Goal: Task Accomplishment & Management: Manage account settings

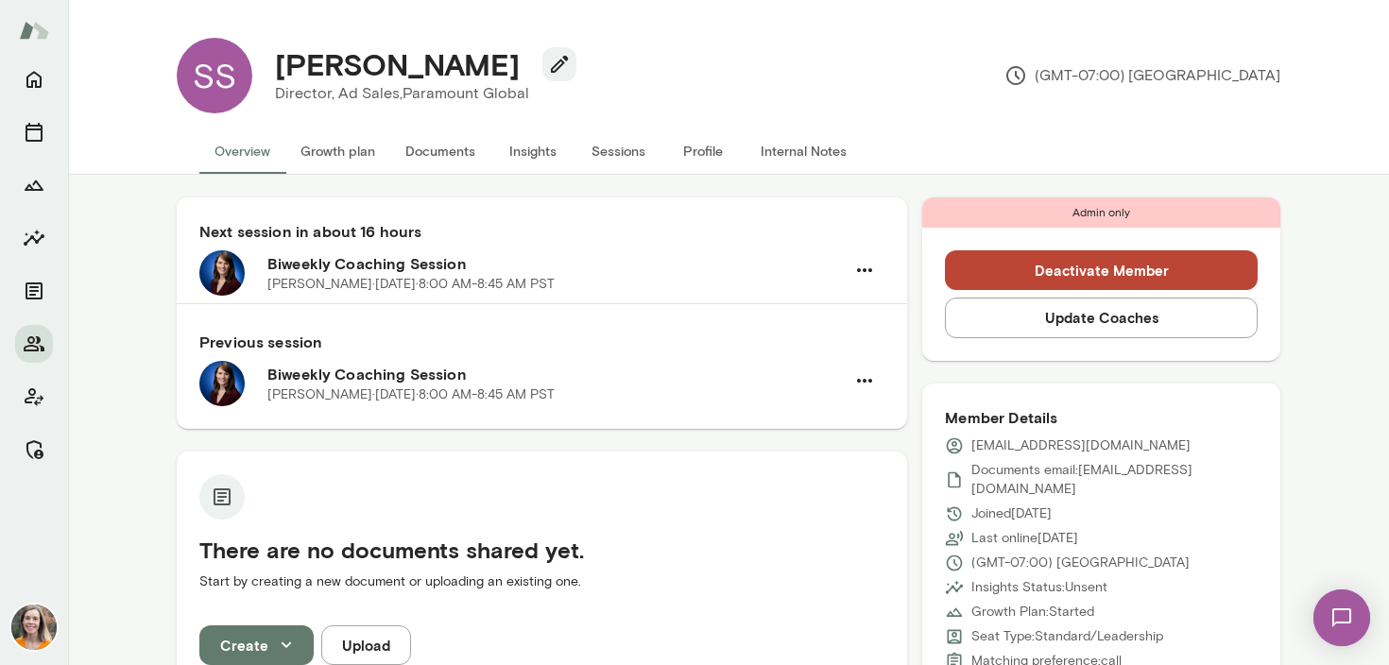
drag, startPoint x: 568, startPoint y: 66, endPoint x: 275, endPoint y: 61, distance: 292.9
click at [275, 61] on h4 "[PERSON_NAME]" at bounding box center [397, 64] width 245 height 36
copy h4 "[PERSON_NAME]"
click at [33, 453] on icon "Manage" at bounding box center [34, 449] width 23 height 23
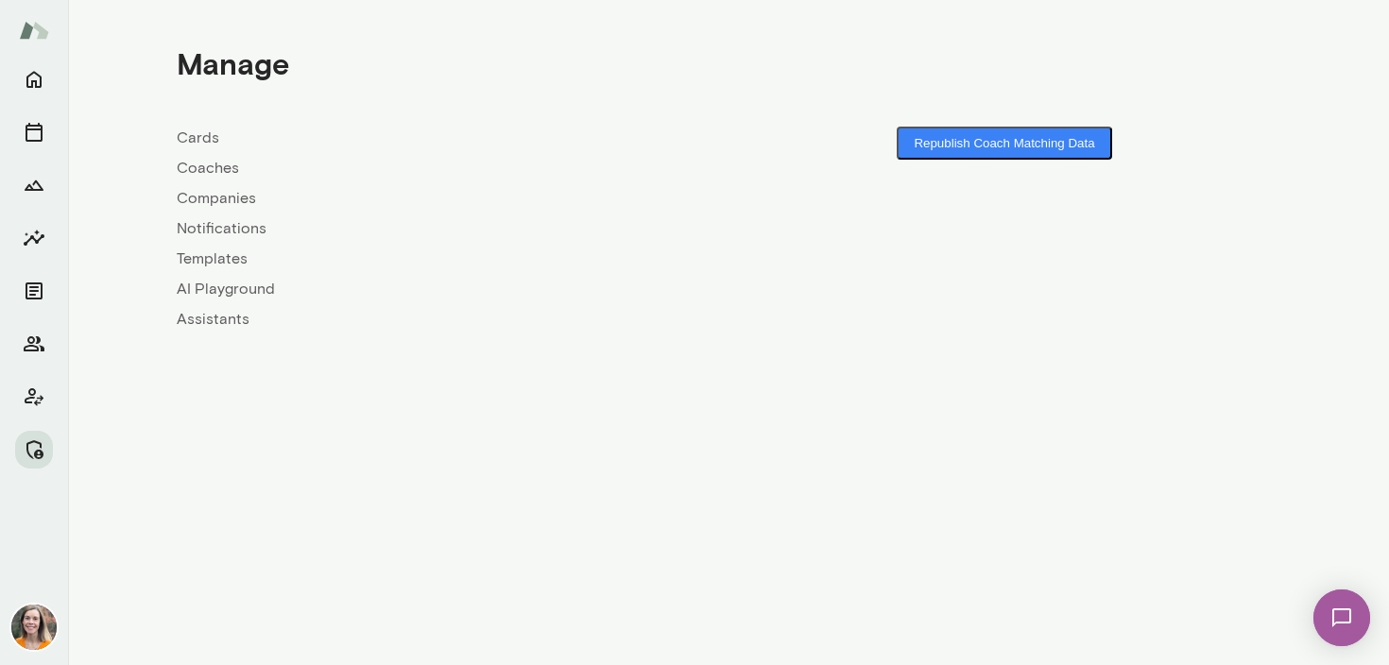
click at [212, 167] on link "Coaches" at bounding box center [453, 168] width 552 height 23
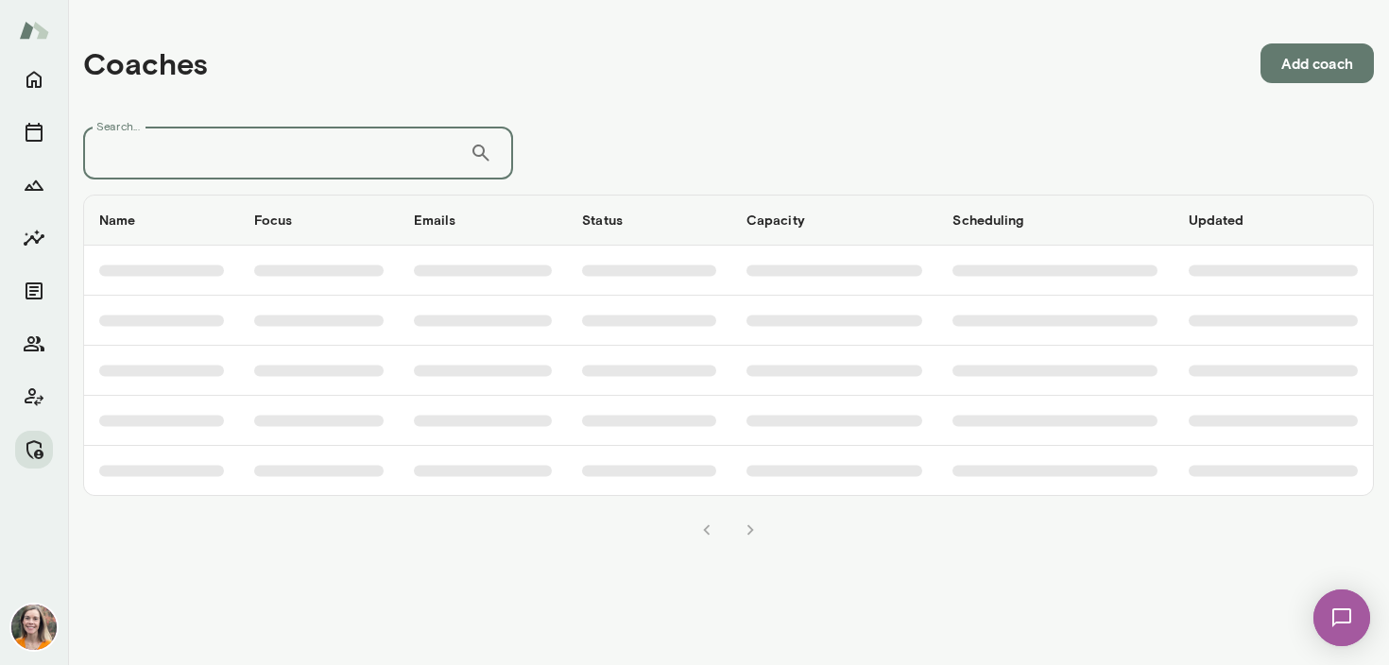
click at [262, 154] on input "Search..." at bounding box center [276, 153] width 386 height 53
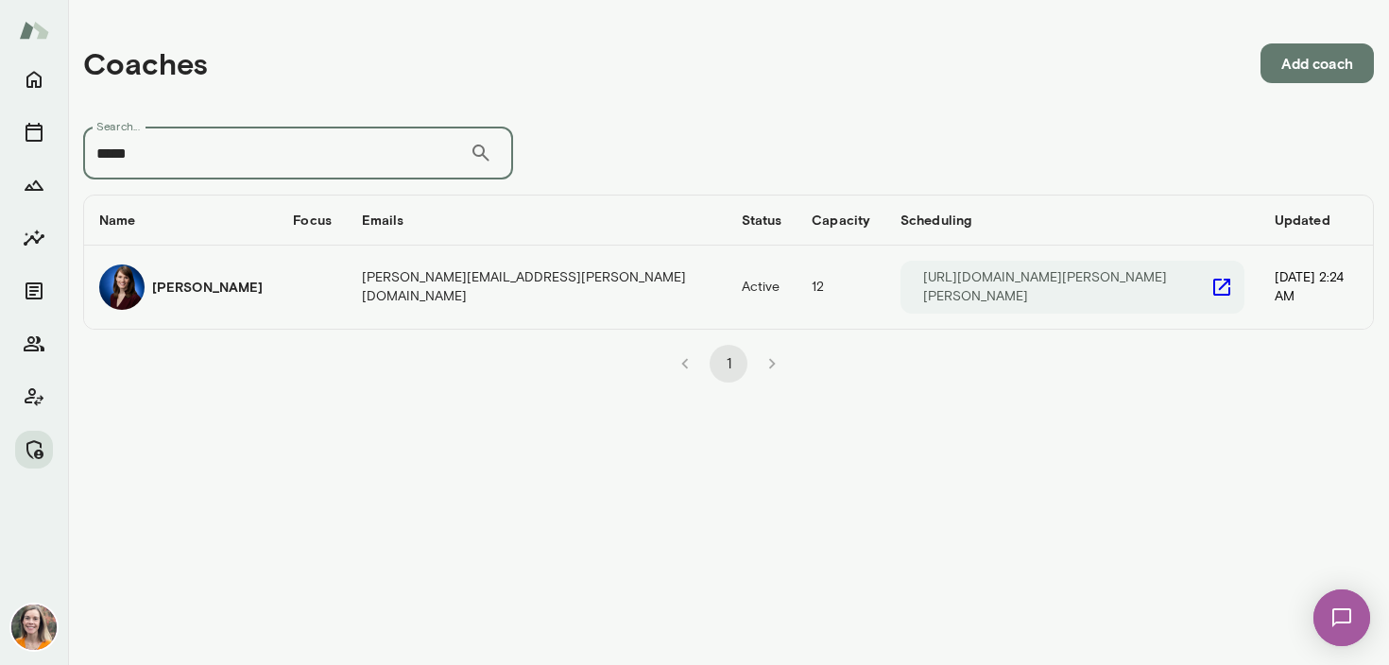
type input "*****"
click at [201, 287] on h6 "[PERSON_NAME]" at bounding box center [207, 287] width 111 height 19
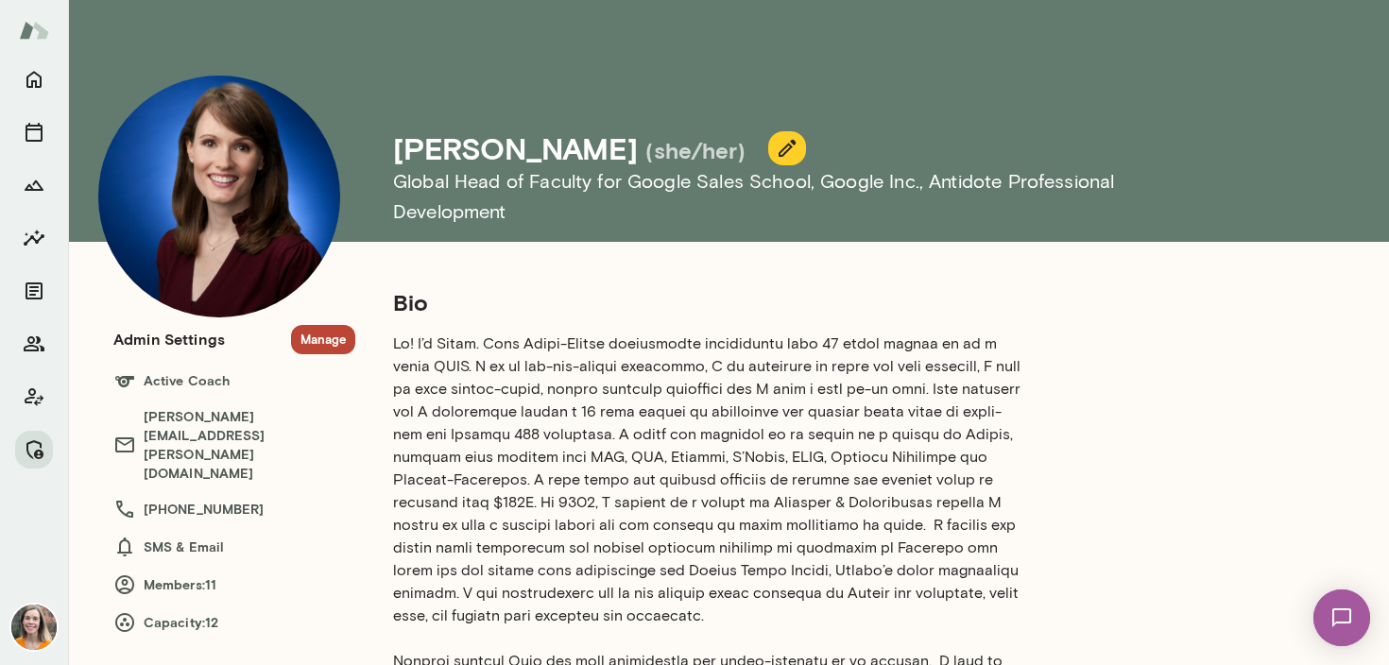
click at [323, 347] on button "Manage" at bounding box center [323, 339] width 64 height 29
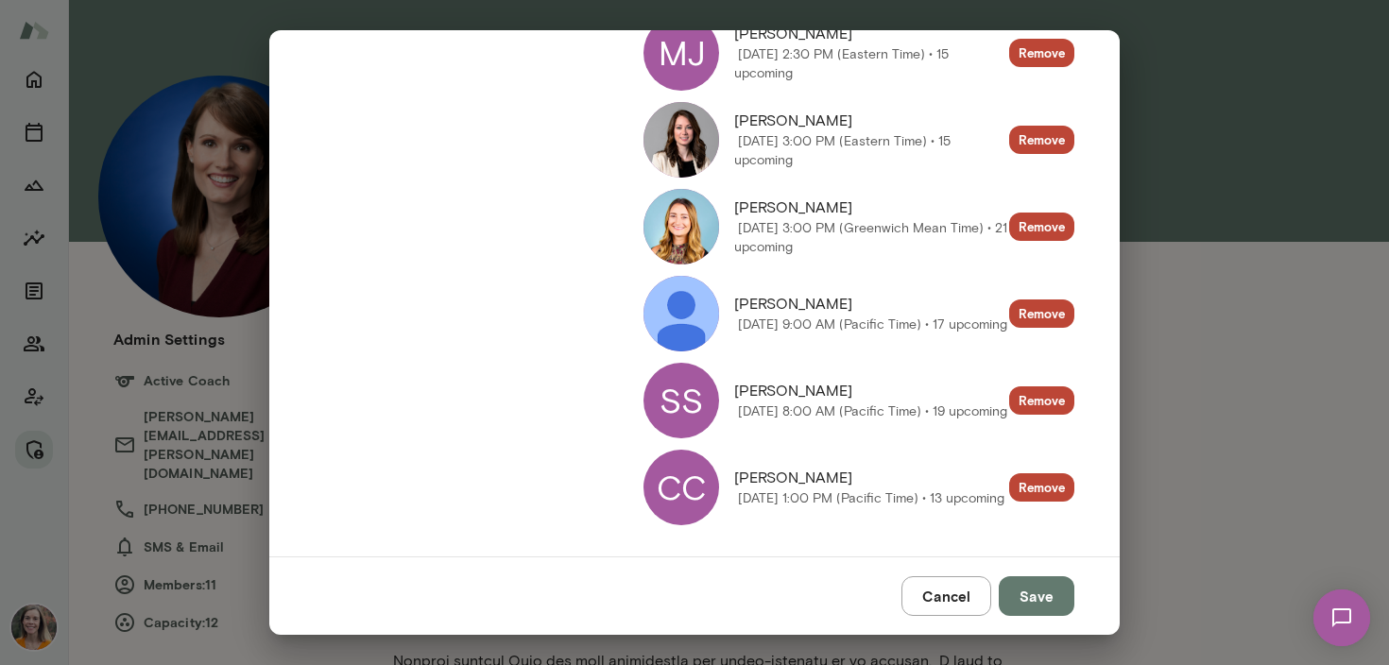
scroll to position [767, 0]
